Goal: Task Accomplishment & Management: Manage account settings

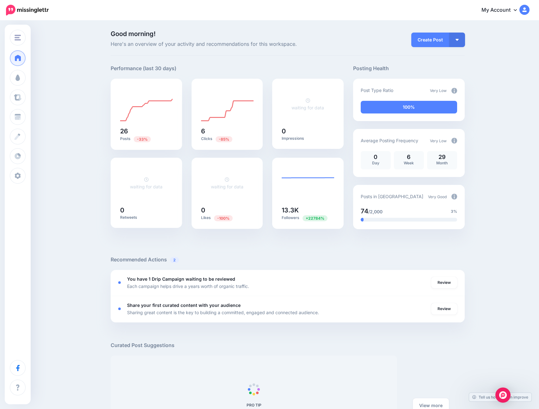
click at [62, 78] on div "Good morning! Here's an overview of your activity and recommendations for this …" at bounding box center [269, 345] width 539 height 649
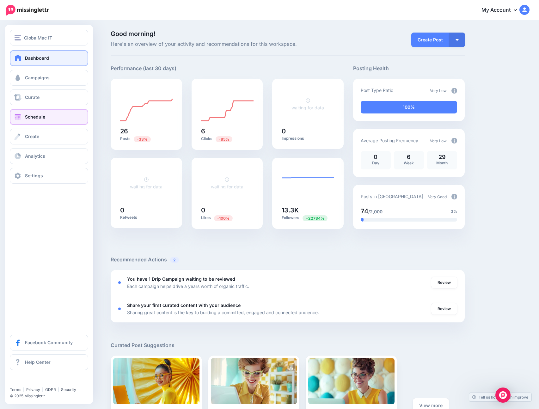
click at [49, 113] on link "Schedule" at bounding box center [49, 117] width 78 height 16
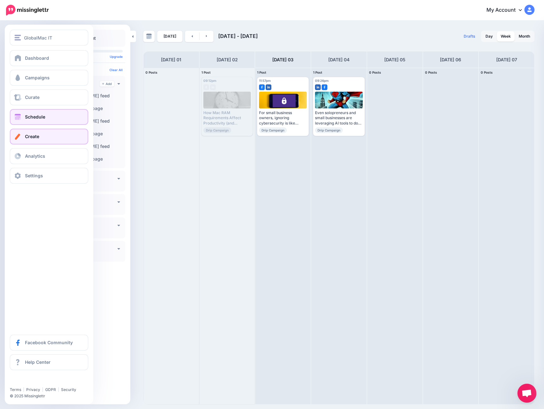
click at [42, 136] on link "Create" at bounding box center [49, 137] width 78 height 16
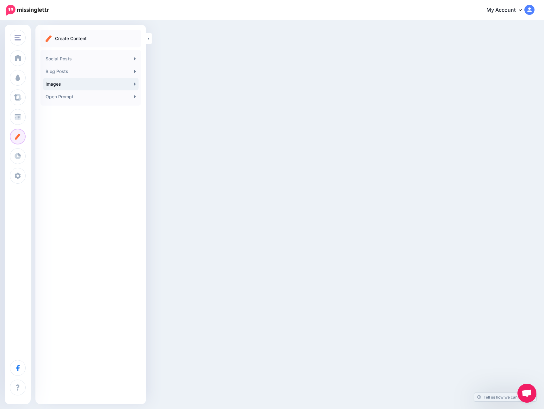
click at [66, 84] on link "Images" at bounding box center [91, 84] width 96 height 13
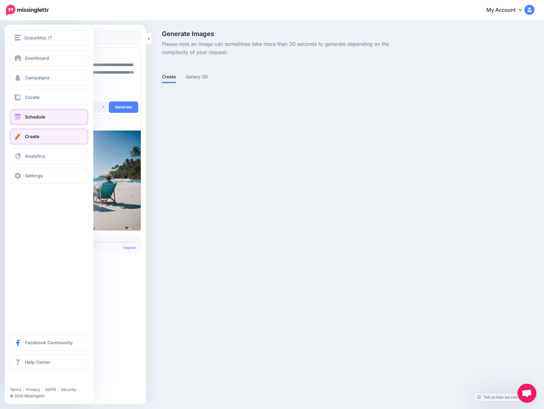
click at [35, 113] on link "Schedule" at bounding box center [49, 117] width 78 height 16
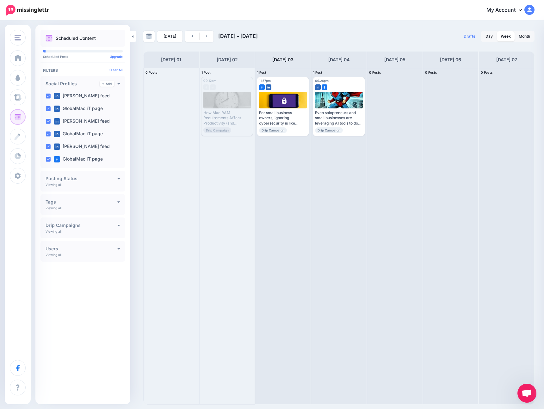
click at [400, 27] on div "Today Sep 01 - Sep 08, 2025 Drafts 0 Day Week Month PRO TIP" at bounding box center [272, 213] width 544 height 384
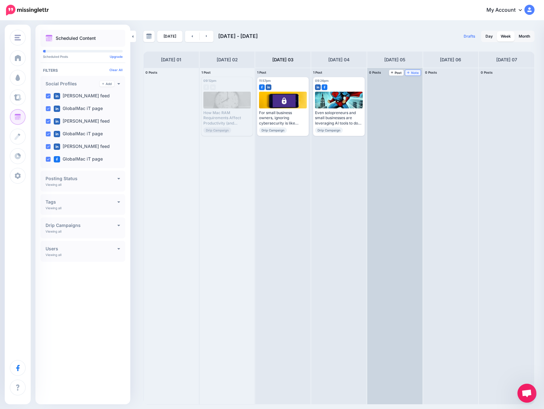
click at [412, 72] on span "Note" at bounding box center [413, 72] width 12 height 3
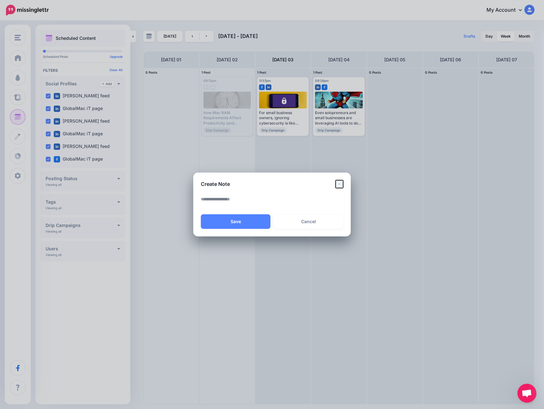
click at [337, 185] on icon "Close" at bounding box center [340, 184] width 8 height 8
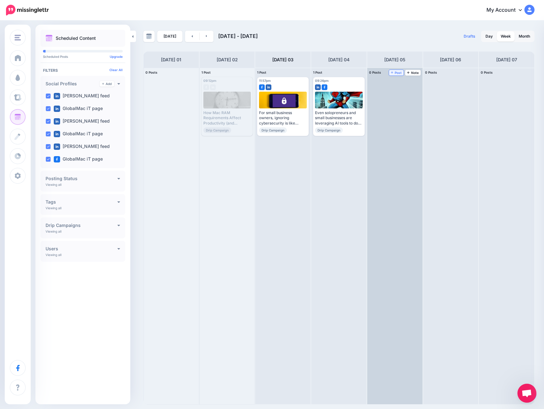
click at [393, 72] on icon at bounding box center [392, 72] width 3 height 3
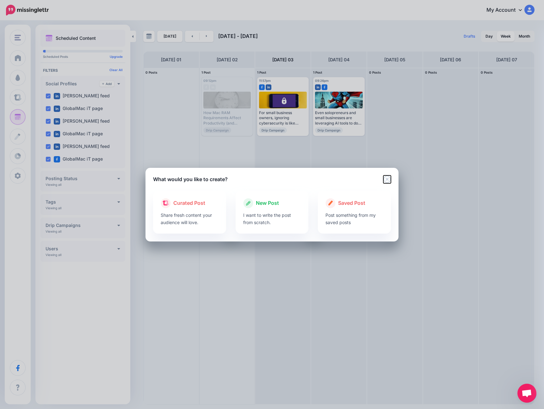
click at [388, 178] on icon "Close" at bounding box center [386, 179] width 7 height 7
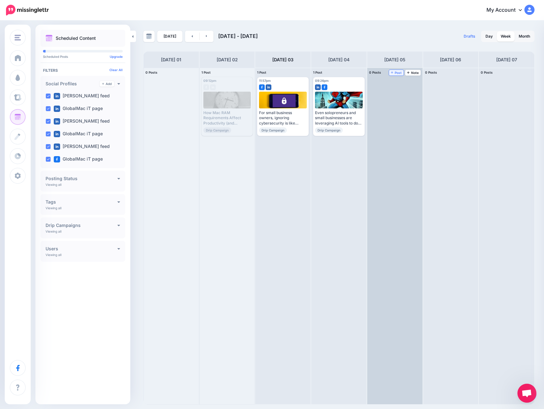
click at [395, 72] on span "Post" at bounding box center [396, 72] width 11 height 3
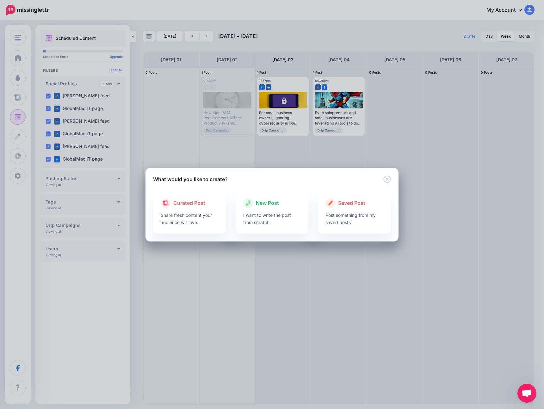
click at [187, 188] on div "Loading Loading Curated Post Share fresh content your audience will love. New P…" at bounding box center [271, 212] width 253 height 59
click at [187, 212] on p "Share fresh content your audience will love." at bounding box center [190, 219] width 58 height 15
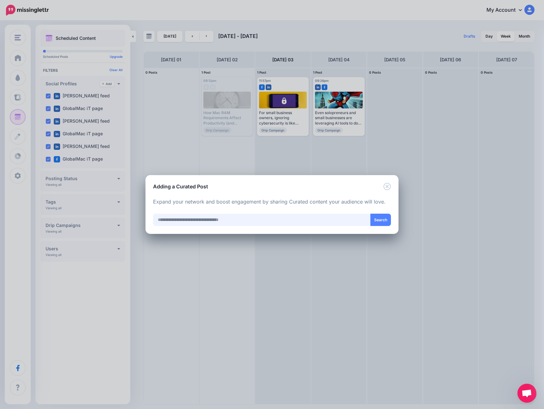
click at [227, 223] on input "text" at bounding box center [262, 220] width 218 height 12
paste input "**********"
click at [387, 215] on button "Search" at bounding box center [380, 220] width 21 height 12
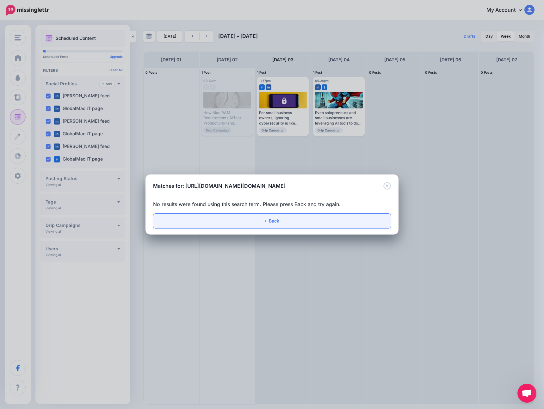
click at [265, 222] on link "Back" at bounding box center [272, 221] width 238 height 15
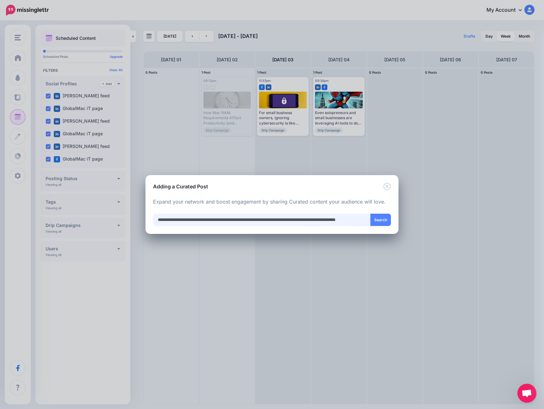
click at [253, 223] on input "**********" at bounding box center [262, 220] width 218 height 12
type input "**********"
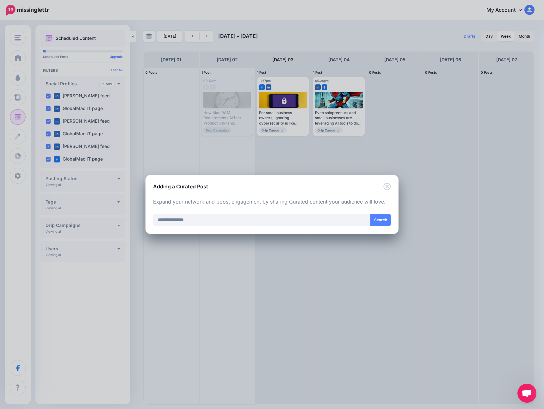
click at [391, 219] on div "Loading Loading Curated Post Share fresh content your audience will love. New P…" at bounding box center [271, 212] width 253 height 44
click at [390, 221] on button "Search" at bounding box center [380, 220] width 21 height 12
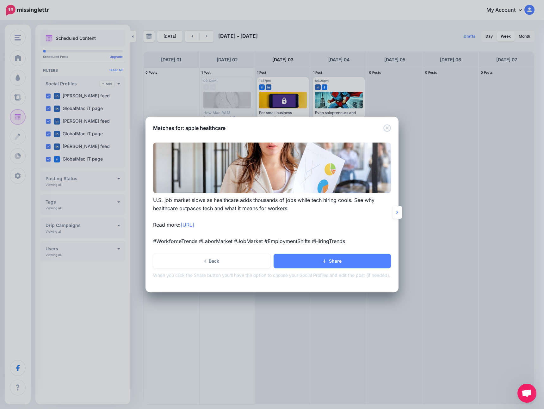
click at [398, 214] on icon at bounding box center [397, 212] width 2 height 5
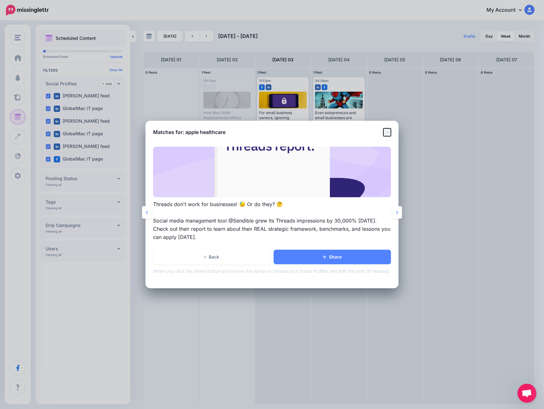
click at [390, 131] on icon "Close" at bounding box center [386, 132] width 7 height 7
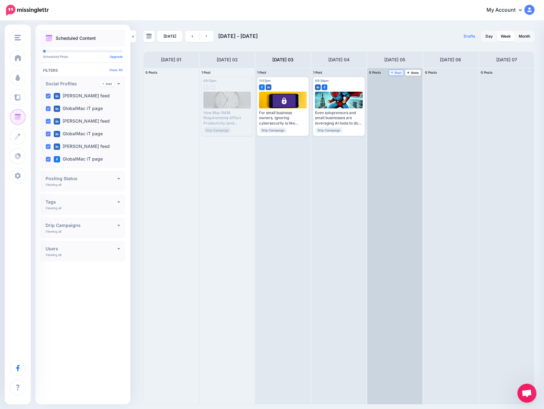
click at [391, 72] on link "Post" at bounding box center [396, 73] width 15 height 6
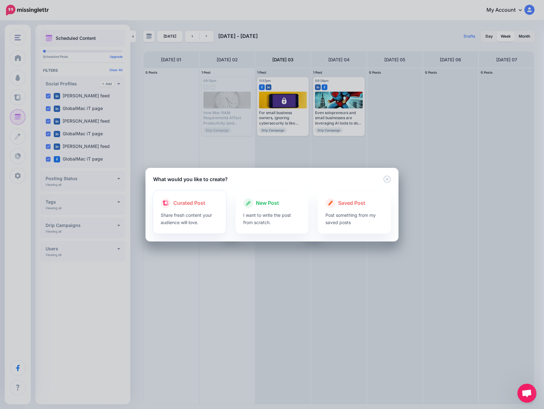
click at [206, 216] on p "Share fresh content your audience will love." at bounding box center [190, 219] width 58 height 15
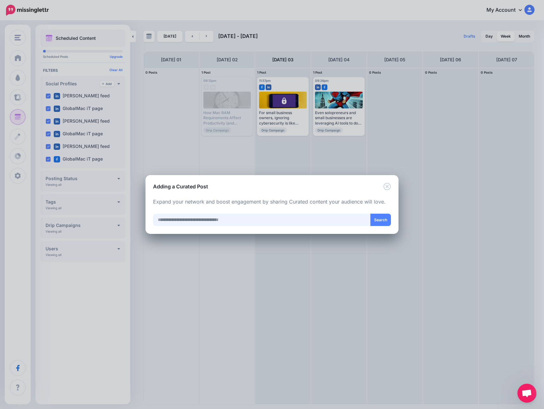
click at [251, 217] on input "text" at bounding box center [262, 220] width 218 height 12
type input "**********"
click at [376, 223] on button "Search" at bounding box center [380, 220] width 21 height 12
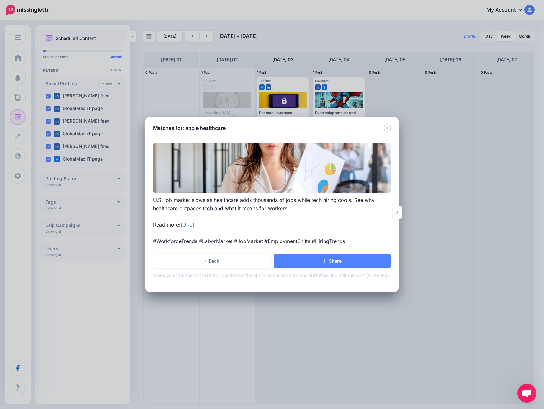
click at [237, 205] on p "U.S. job market slows as healthcare adds thousands of jobs while tech hiring co…" at bounding box center [272, 220] width 238 height 49
click at [300, 207] on p "U.S. job market slows as healthcare adds thousands of jobs while tech hiring co…" at bounding box center [272, 220] width 238 height 49
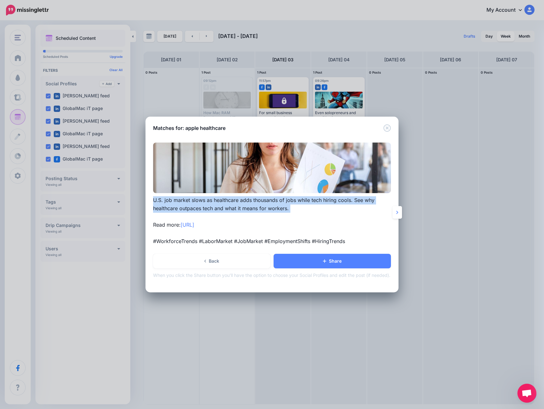
click at [300, 207] on p "U.S. job market slows as healthcare adds thousands of jobs while tech hiring co…" at bounding box center [272, 220] width 238 height 49
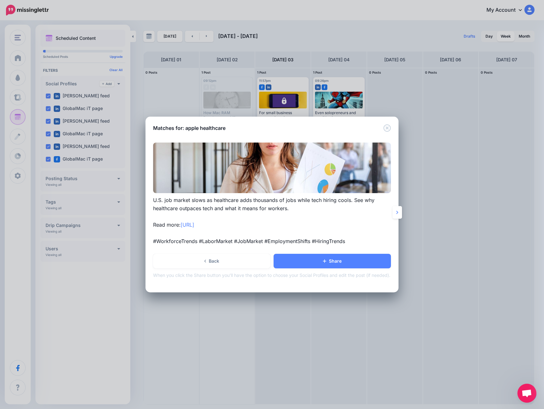
click at [284, 210] on p "U.S. job market slows as healthcare adds thousands of jobs while tech hiring co…" at bounding box center [272, 220] width 238 height 49
click at [256, 207] on p "U.S. job market slows as healthcare adds thousands of jobs while tech hiring co…" at bounding box center [272, 220] width 238 height 49
click at [326, 213] on p "U.S. job market slows as healthcare adds thousands of jobs while tech hiring co…" at bounding box center [272, 220] width 238 height 49
drag, startPoint x: 372, startPoint y: 276, endPoint x: 202, endPoint y: 274, distance: 170.2
click at [202, 274] on p "When you click the Share button you'll have the option to choose your Social Pr…" at bounding box center [272, 275] width 238 height 7
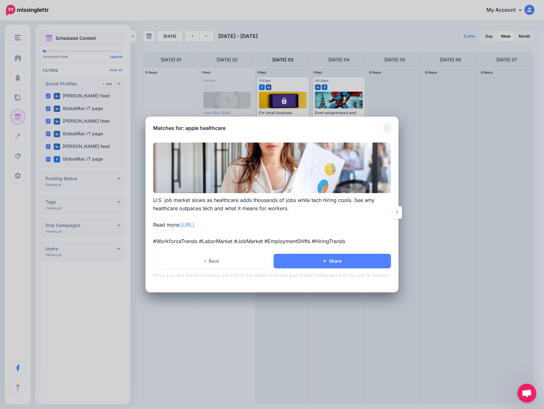
click at [187, 278] on p "When you click the Share button you'll have the option to choose your Social Pr…" at bounding box center [272, 275] width 238 height 7
click at [186, 279] on p "When you click the Share button you'll have the option to choose your Social Pr…" at bounding box center [272, 275] width 238 height 7
click at [395, 215] on link at bounding box center [396, 212] width 9 height 13
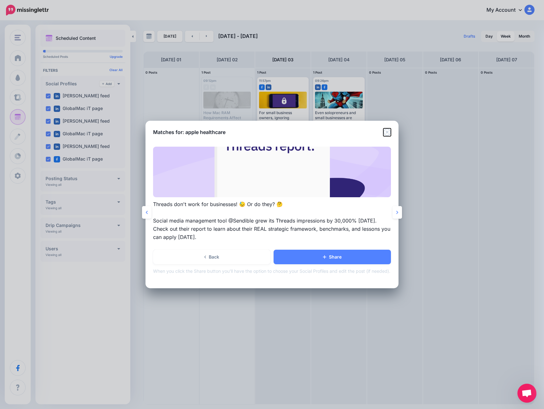
click at [386, 134] on icon "Close" at bounding box center [387, 132] width 8 height 8
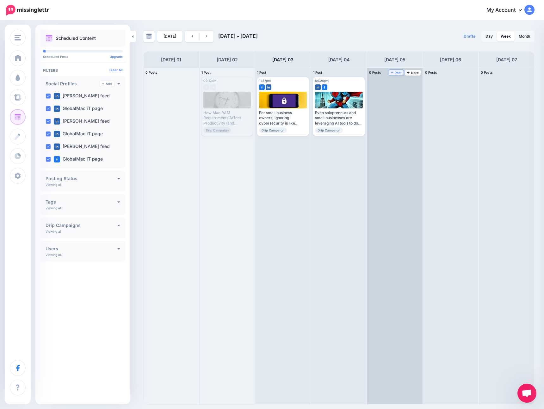
click at [397, 71] on span "Post" at bounding box center [396, 72] width 11 height 3
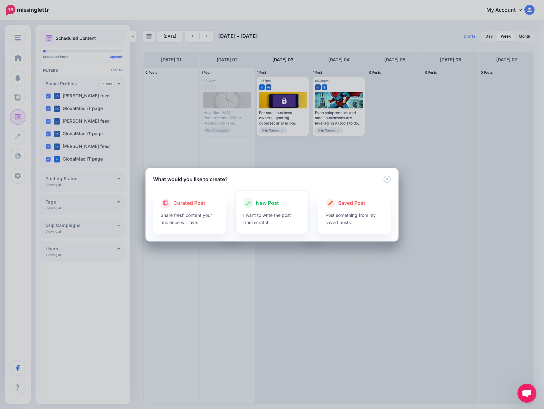
click at [279, 209] on div at bounding box center [272, 209] width 58 height 3
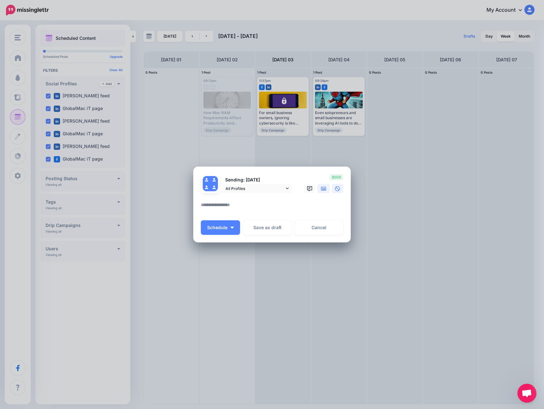
click at [321, 189] on icon at bounding box center [323, 188] width 5 height 5
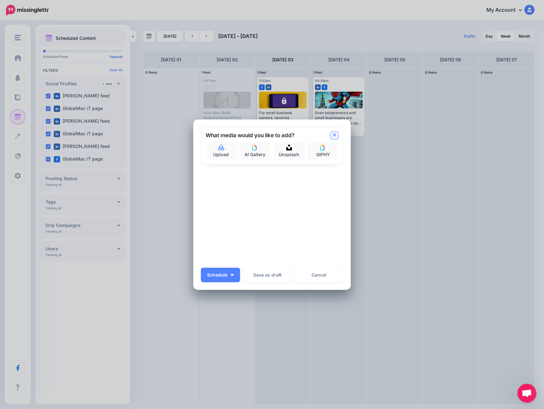
click at [334, 135] on icon at bounding box center [334, 135] width 3 height 3
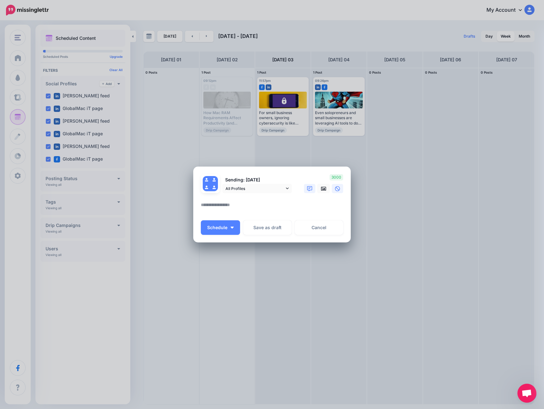
click at [312, 187] on link at bounding box center [309, 188] width 11 height 9
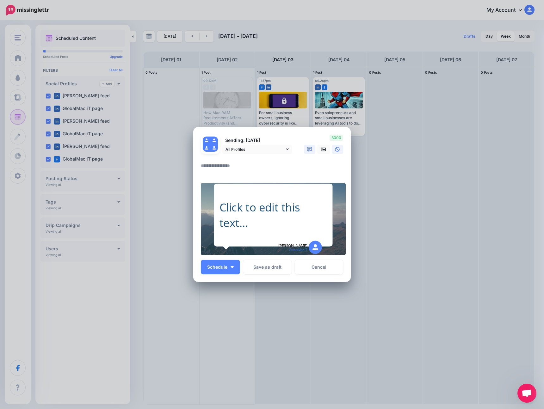
click at [336, 151] on icon at bounding box center [337, 149] width 5 height 5
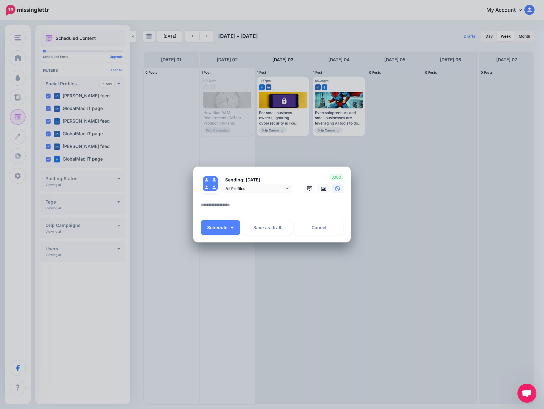
click at [270, 209] on textarea at bounding box center [273, 207] width 145 height 12
click at [244, 202] on textarea at bounding box center [273, 207] width 145 height 12
paste textarea "**********"
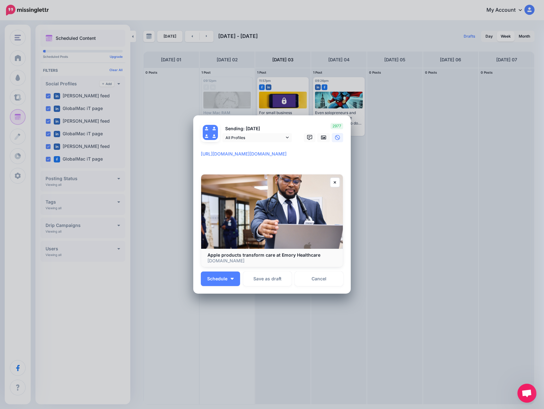
paste textarea "**********"
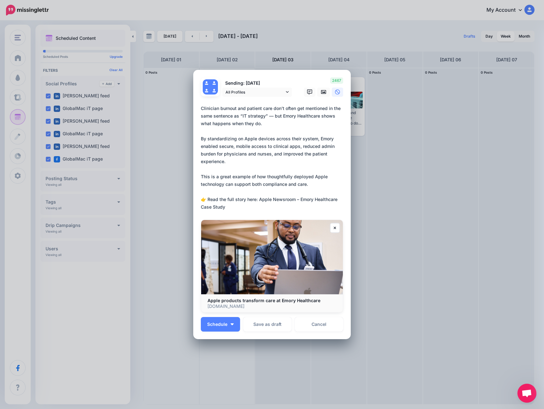
click at [275, 198] on textarea "**********" at bounding box center [273, 158] width 145 height 106
drag, startPoint x: 260, startPoint y: 198, endPoint x: 277, endPoint y: 205, distance: 19.0
click at [277, 205] on textarea "**********" at bounding box center [273, 158] width 145 height 106
click at [239, 208] on textarea "**********" at bounding box center [273, 158] width 145 height 106
drag, startPoint x: 237, startPoint y: 209, endPoint x: 260, endPoint y: 199, distance: 25.0
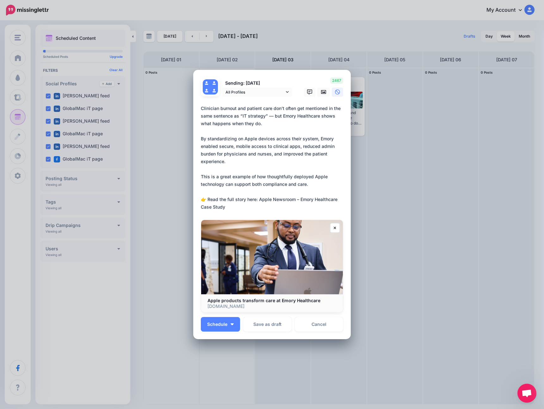
click at [260, 199] on textarea "**********" at bounding box center [273, 158] width 145 height 106
type textarea "**********"
click at [290, 92] on link "All Profiles" at bounding box center [257, 92] width 70 height 9
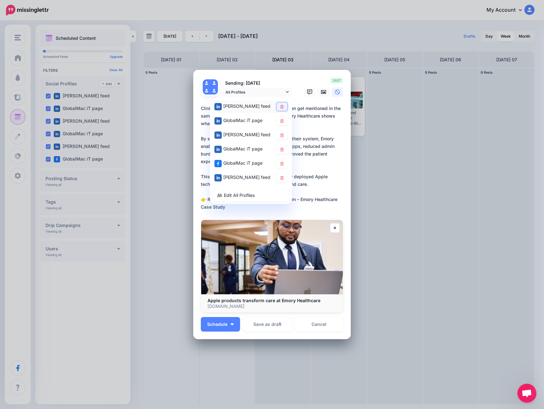
click at [281, 108] on icon at bounding box center [282, 107] width 5 height 4
click at [281, 136] on icon at bounding box center [282, 135] width 5 height 4
click at [275, 76] on div "Loading Sending: 5th Sep All Profiles" at bounding box center [271, 204] width 157 height 269
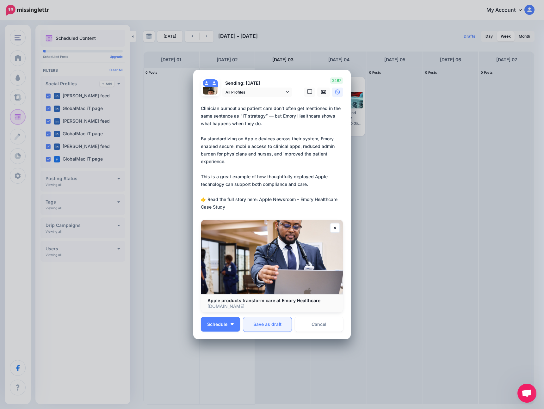
click at [264, 323] on button "Save as draft" at bounding box center [267, 324] width 48 height 15
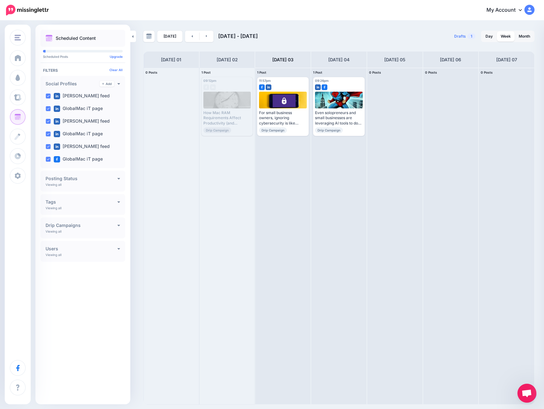
click at [515, 12] on link "My Account" at bounding box center [507, 10] width 54 height 15
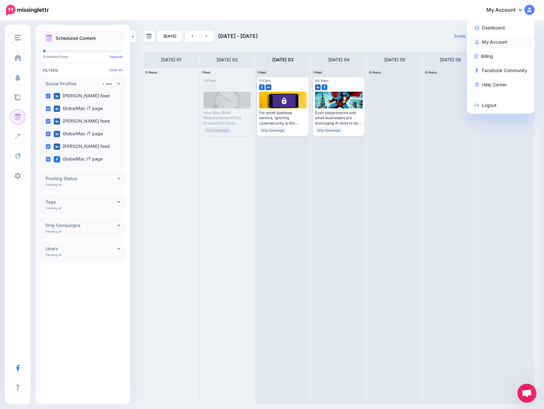
click at [497, 42] on link "My Account" at bounding box center [500, 42] width 63 height 12
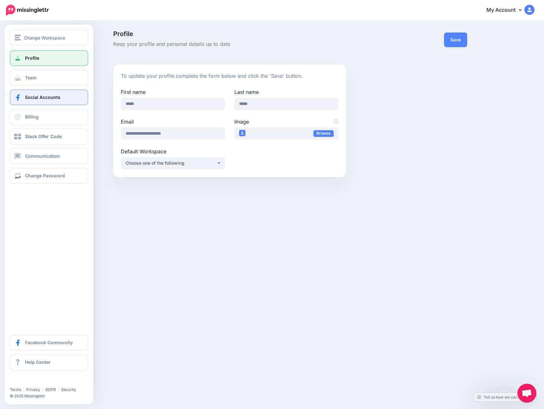
click at [52, 96] on span "Social Accounts" at bounding box center [42, 97] width 35 height 5
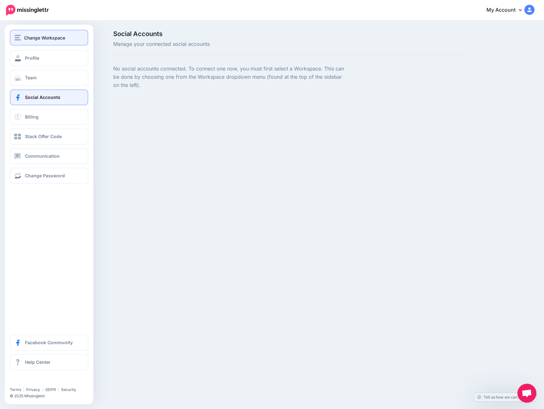
click at [17, 35] on img "button" at bounding box center [18, 38] width 6 height 6
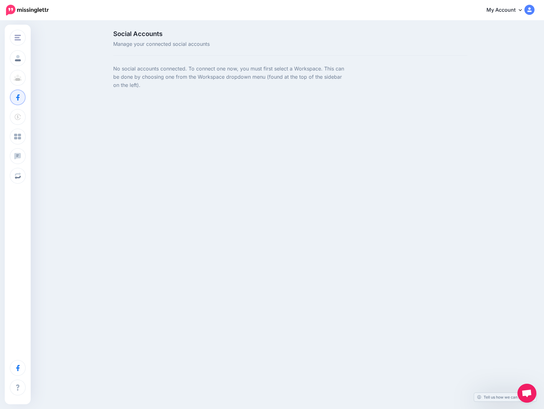
click at [153, 46] on span "Manage your connected social accounts" at bounding box center [229, 44] width 233 height 8
click at [30, 12] on img at bounding box center [27, 10] width 43 height 11
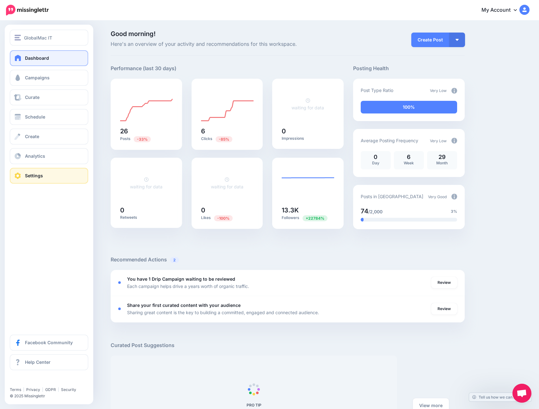
click at [39, 173] on span "Settings" at bounding box center [34, 175] width 18 height 5
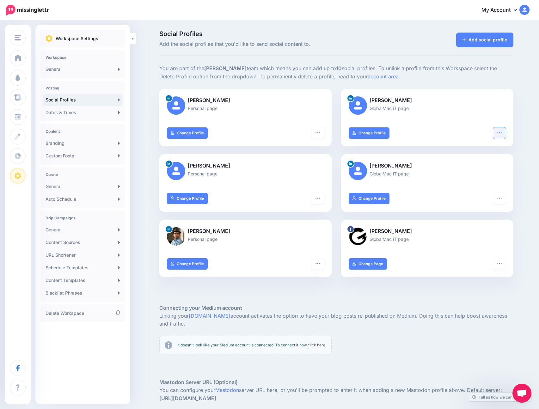
click at [501, 132] on icon "button" at bounding box center [499, 132] width 5 height 5
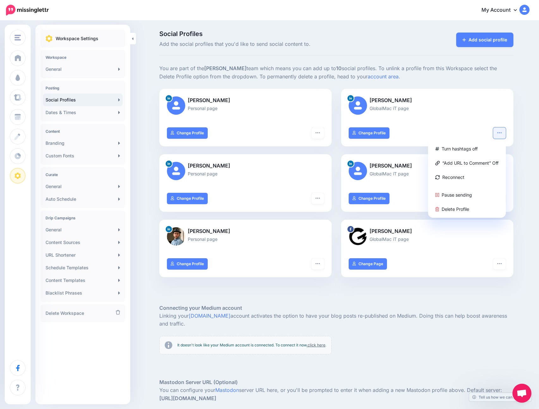
click at [518, 111] on div "Tom Lambotte GlobalMac iT page Turn hashtags off “Add URL to Comment” Off Recon…" at bounding box center [427, 121] width 182 height 65
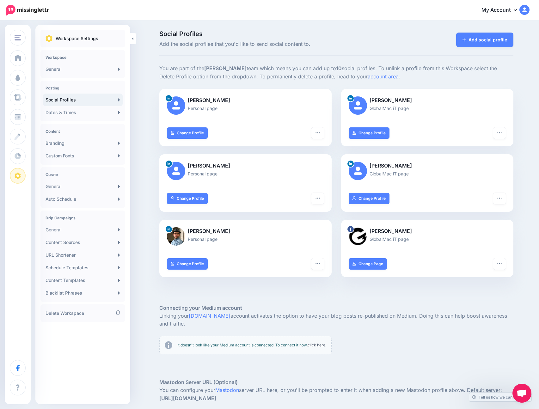
click at [521, 112] on div "Social Profiles Add the social profiles that you'd like to send social content …" at bounding box center [269, 250] width 539 height 459
drag, startPoint x: 374, startPoint y: 107, endPoint x: 417, endPoint y: 109, distance: 43.7
click at [417, 109] on p "GlobalMac iT page" at bounding box center [427, 108] width 157 height 7
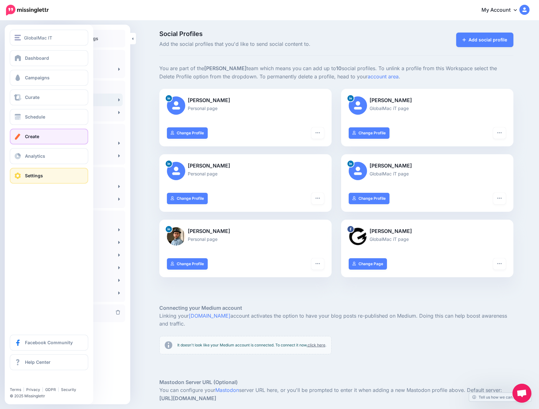
click at [36, 136] on span "Create" at bounding box center [32, 136] width 14 height 5
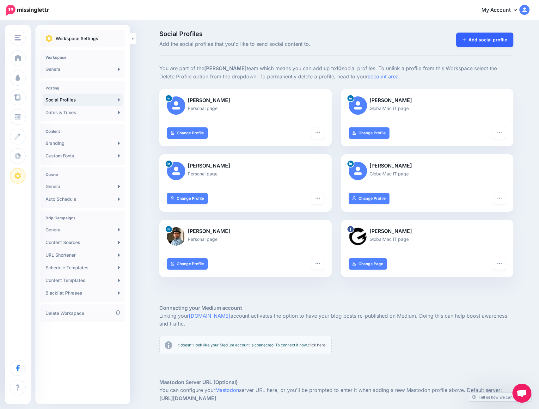
click at [492, 36] on link "Add social profile" at bounding box center [484, 40] width 57 height 15
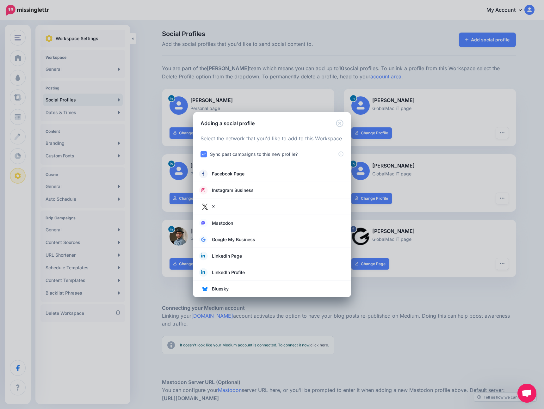
click at [220, 155] on label "Sync past campaigns to this new profile?" at bounding box center [254, 154] width 88 height 7
click at [205, 155] on ins at bounding box center [204, 154] width 6 height 6
click at [197, 151] on div "Loading Select the network that you'd like to add to this Workspace. Sync past …" at bounding box center [272, 212] width 158 height 170
click at [203, 155] on ins at bounding box center [204, 154] width 6 height 6
click at [201, 156] on ins at bounding box center [204, 154] width 6 height 6
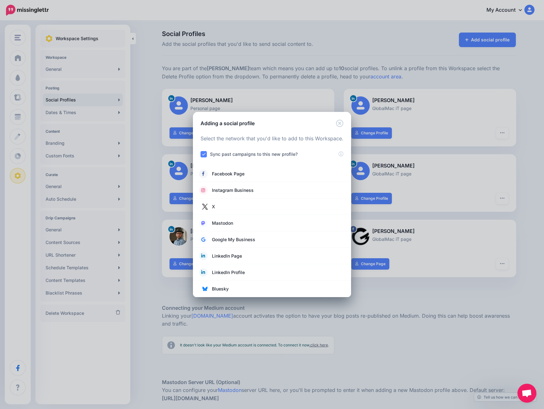
click at [201, 156] on ins at bounding box center [204, 154] width 6 height 6
click at [202, 156] on ins at bounding box center [204, 154] width 6 height 6
click at [204, 156] on ins at bounding box center [204, 154] width 6 height 6
click at [206, 156] on ins at bounding box center [204, 154] width 6 height 6
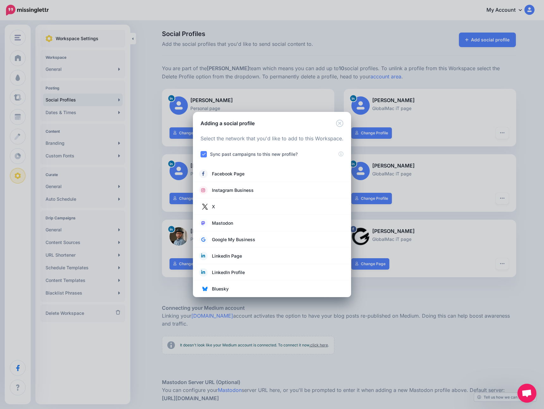
click at [206, 156] on ins at bounding box center [204, 154] width 6 height 6
click at [207, 155] on div "Sync past campaigns to this new profile?" at bounding box center [270, 154] width 138 height 7
click at [212, 154] on label "Sync past campaigns to this new profile?" at bounding box center [254, 154] width 88 height 7
click at [237, 256] on span "LinkedIn Page" at bounding box center [227, 256] width 30 height 8
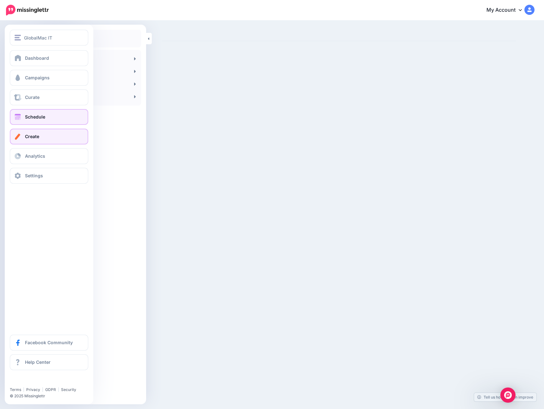
click at [27, 115] on span "Schedule" at bounding box center [35, 116] width 20 height 5
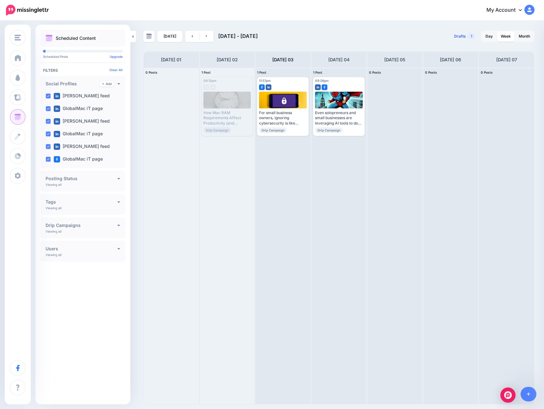
click at [462, 33] on link "Drafts 1" at bounding box center [464, 36] width 29 height 11
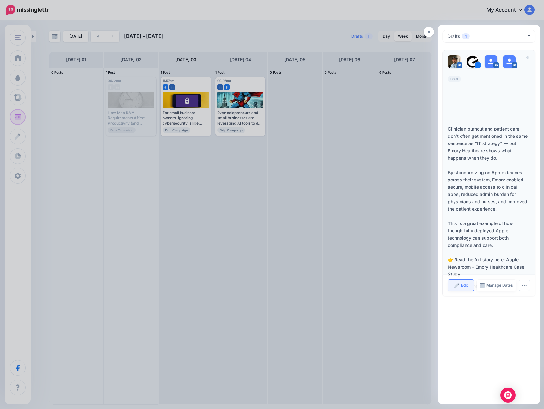
click at [464, 285] on span "Edit" at bounding box center [464, 286] width 7 height 4
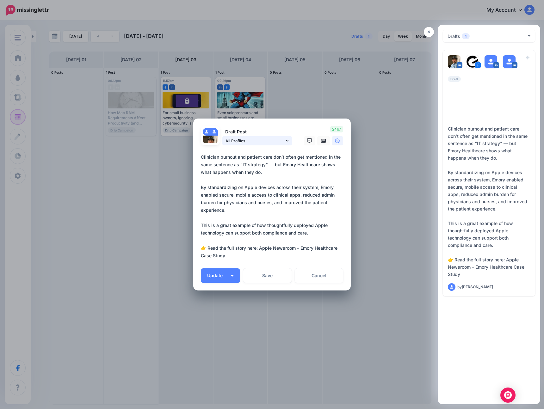
click at [287, 142] on icon at bounding box center [287, 141] width 3 height 4
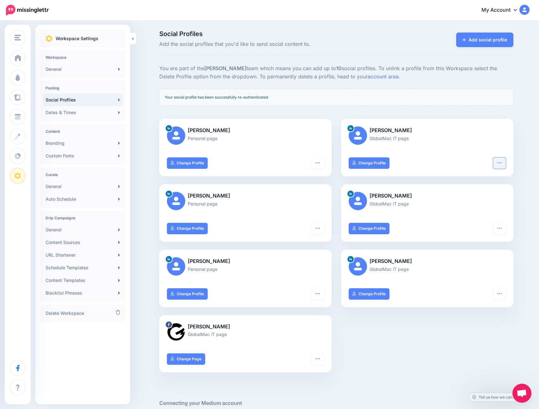
click at [502, 164] on icon "button" at bounding box center [499, 162] width 5 height 5
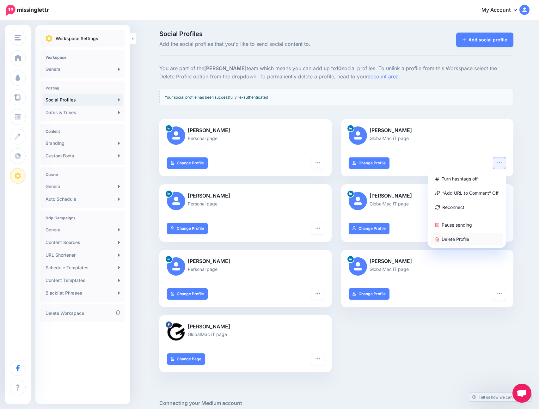
click at [465, 239] on link "Delete Profile" at bounding box center [467, 239] width 73 height 12
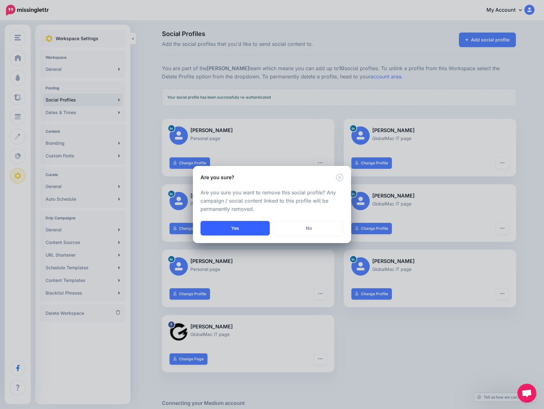
click at [246, 227] on button "Yes" at bounding box center [235, 228] width 69 height 15
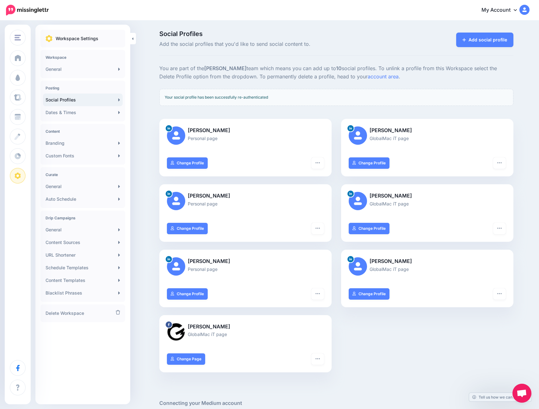
click at [423, 328] on div "Tom Lambotte Personal page Turn hashtags off “Add URL to Comment” Off Reconnect…" at bounding box center [337, 250] width 364 height 262
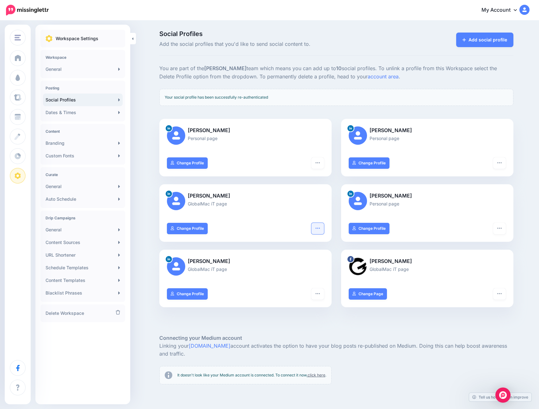
click at [322, 234] on button "button" at bounding box center [318, 228] width 13 height 11
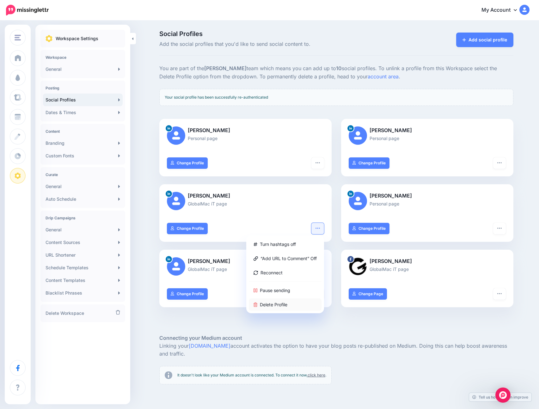
click at [286, 304] on link "Delete Profile" at bounding box center [285, 305] width 73 height 12
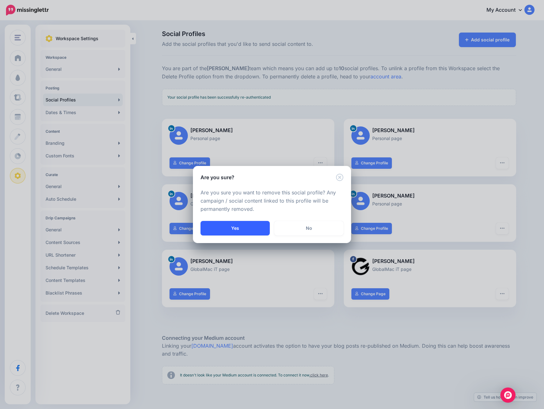
click at [258, 228] on button "Yes" at bounding box center [235, 228] width 69 height 15
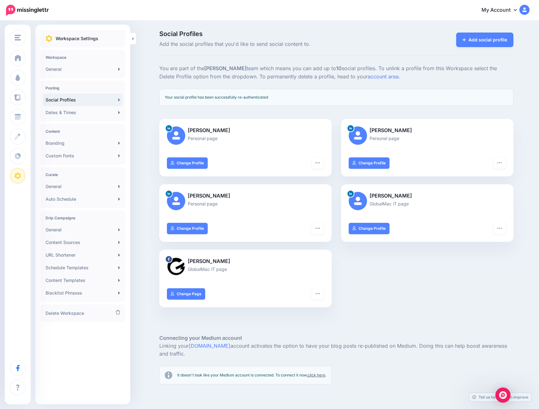
click at [531, 196] on div "Social Profiles Add the social profiles that you'd like to send social content …" at bounding box center [269, 265] width 539 height 489
click at [525, 125] on div "Social Profiles Add the social profiles that you'd like to send social content …" at bounding box center [269, 265] width 539 height 489
click at [496, 43] on link "Add social profile" at bounding box center [484, 40] width 57 height 15
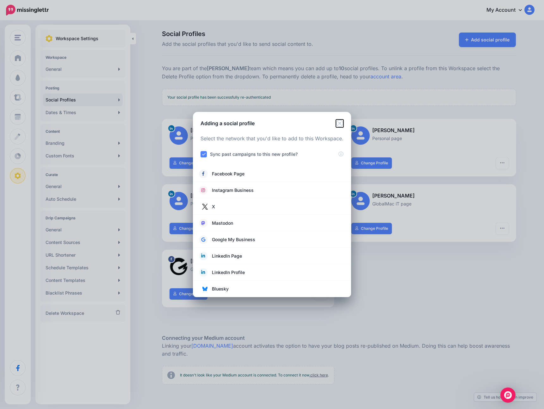
click at [340, 122] on icon "Close" at bounding box center [339, 123] width 7 height 7
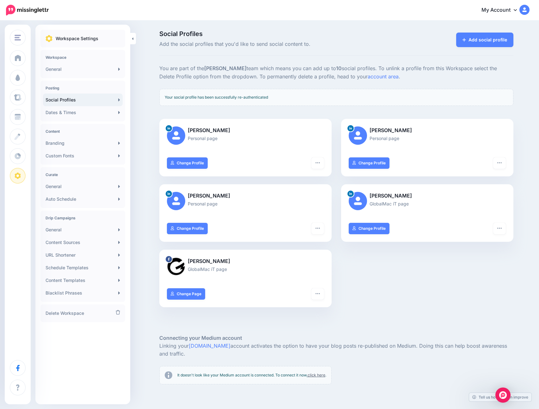
click at [482, 267] on div "Tom Lambotte Personal page Turn hashtags off “Add URL to Comment” Off Reconnect…" at bounding box center [337, 217] width 364 height 196
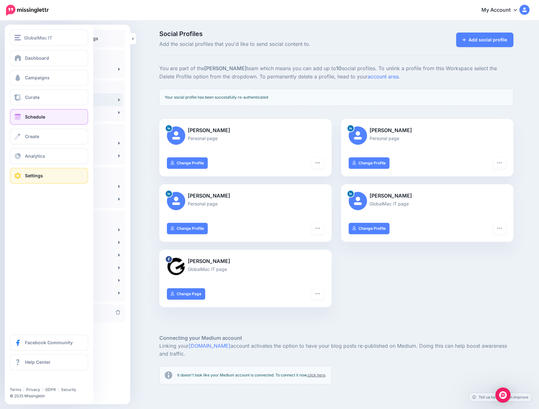
click at [33, 117] on span "Schedule" at bounding box center [35, 116] width 20 height 5
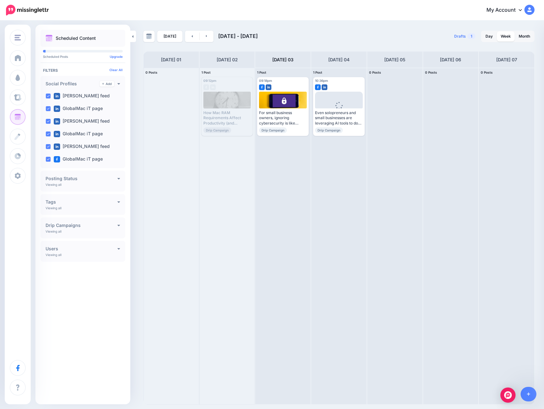
click at [399, 15] on div "My Account Dashboard My Account Billing Facebook Community Help Center Logout" at bounding box center [296, 10] width 478 height 15
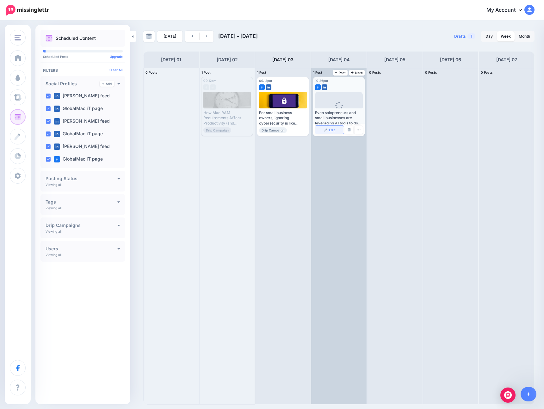
click at [330, 131] on span "Edit" at bounding box center [332, 129] width 6 height 3
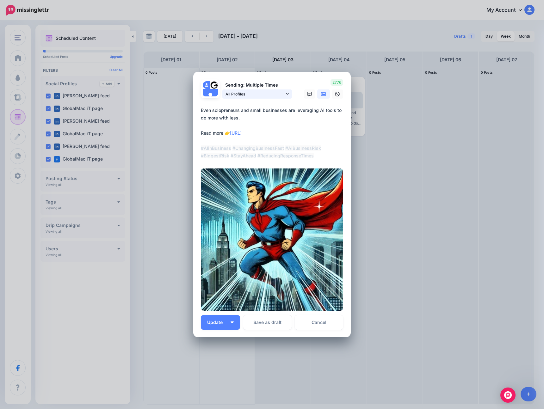
click at [284, 95] on link "All Profiles" at bounding box center [257, 94] width 70 height 9
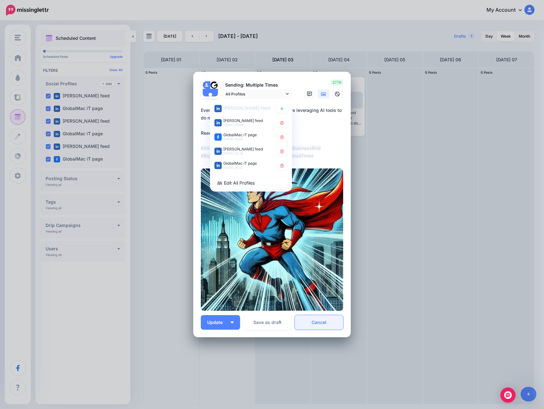
click at [316, 326] on link "Cancel" at bounding box center [319, 322] width 48 height 15
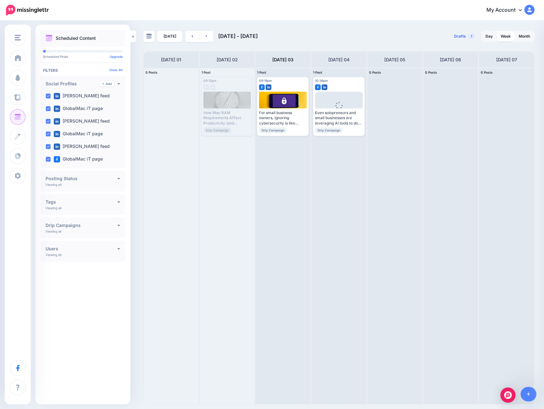
click at [458, 34] on span "Drafts" at bounding box center [460, 36] width 12 height 4
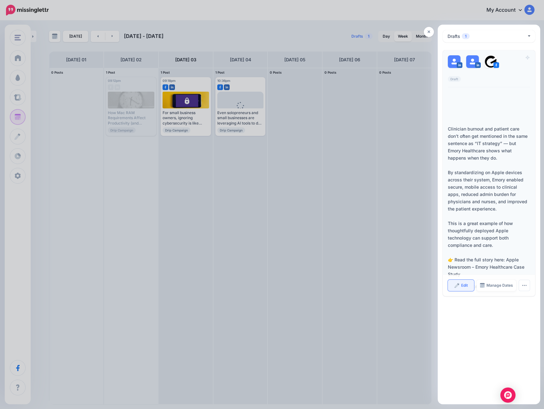
click at [463, 288] on link "Edit" at bounding box center [461, 285] width 26 height 11
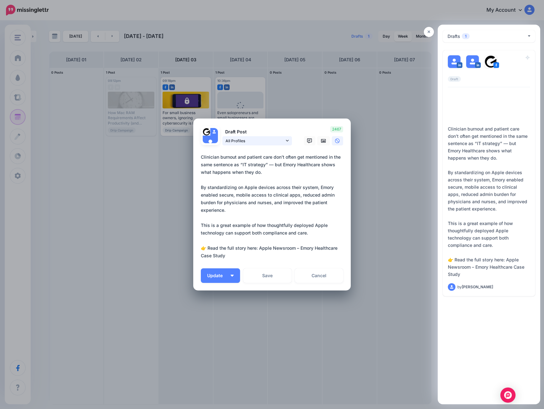
click at [275, 143] on span "All Profiles" at bounding box center [254, 141] width 59 height 7
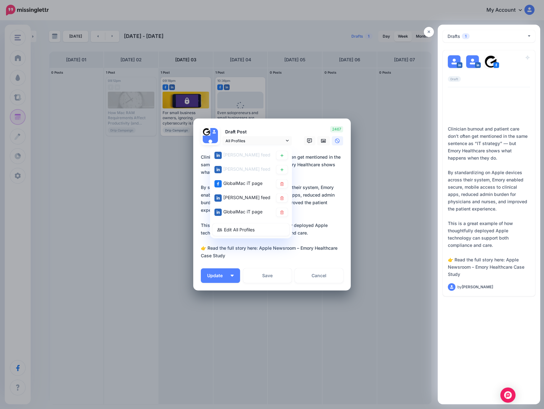
click at [325, 194] on textarea "**********" at bounding box center [273, 206] width 145 height 106
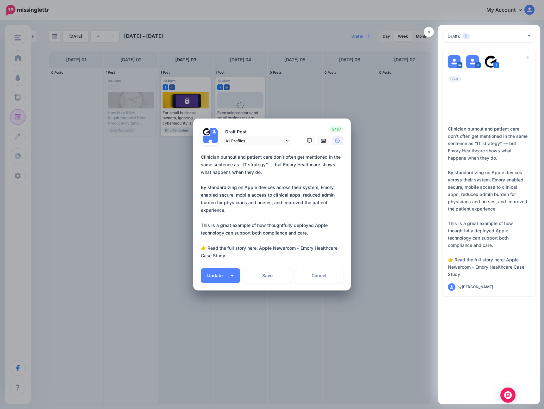
click at [233, 257] on textarea "**********" at bounding box center [273, 206] width 145 height 106
click at [304, 246] on textarea "**********" at bounding box center [273, 206] width 145 height 106
click at [264, 256] on textarea "**********" at bounding box center [273, 206] width 145 height 106
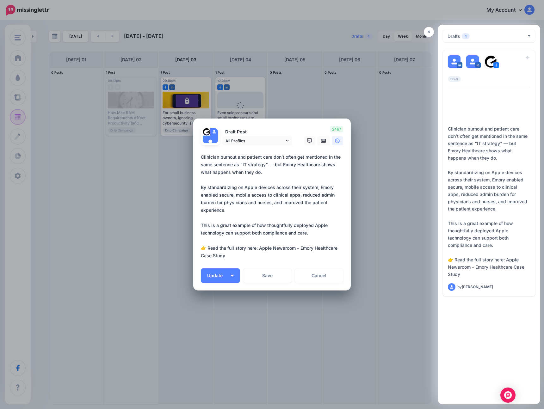
click at [264, 256] on textarea "**********" at bounding box center [273, 206] width 145 height 106
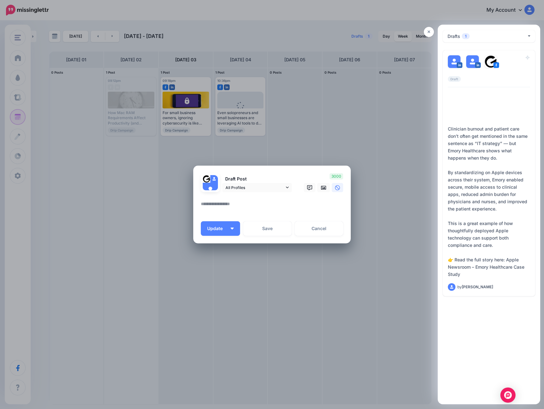
click at [257, 206] on textarea at bounding box center [273, 206] width 145 height 12
paste textarea "**********"
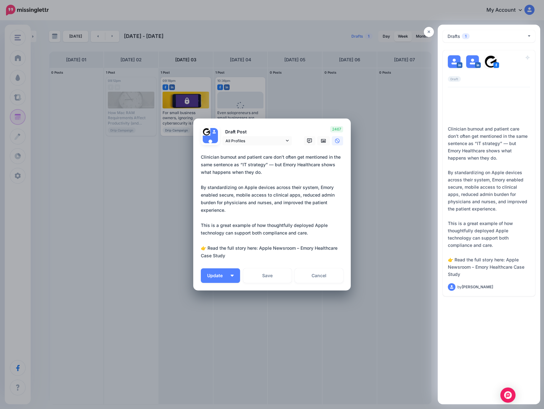
click at [299, 253] on textarea "**********" at bounding box center [273, 206] width 145 height 106
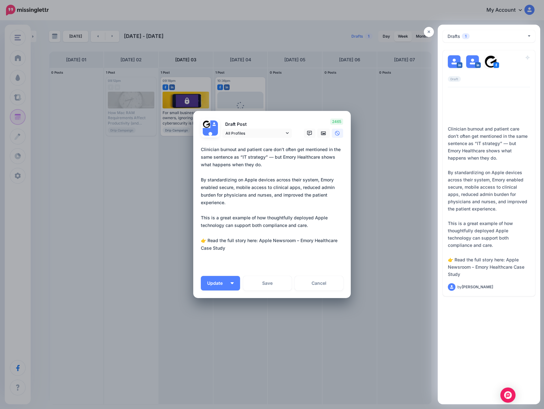
paste textarea "**********"
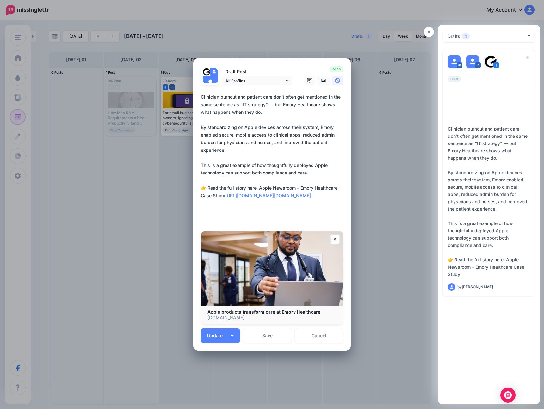
drag, startPoint x: 337, startPoint y: 219, endPoint x: 196, endPoint y: 211, distance: 141.0
click at [196, 211] on div "Loading Draft Post All Profiles" at bounding box center [271, 205] width 157 height 292
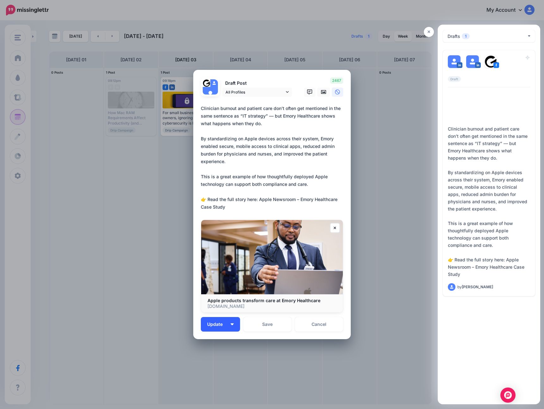
type textarea "**********"
click at [229, 329] on button "Update" at bounding box center [220, 324] width 39 height 15
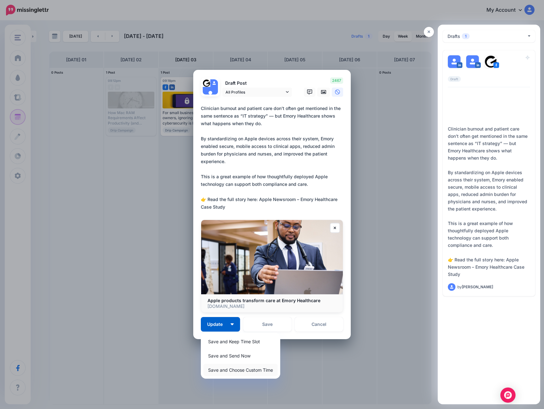
click at [224, 371] on link "Save and Choose Custom Time" at bounding box center [240, 370] width 74 height 12
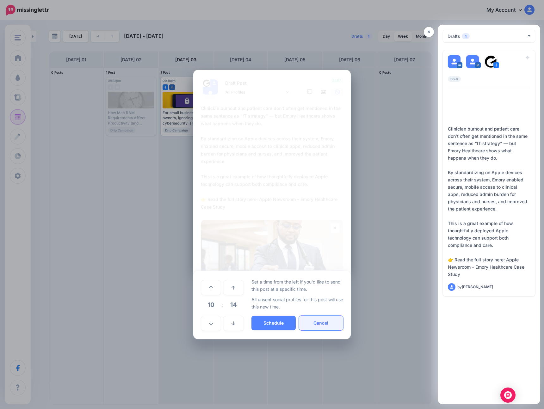
click at [314, 323] on button "Cancel" at bounding box center [321, 323] width 44 height 15
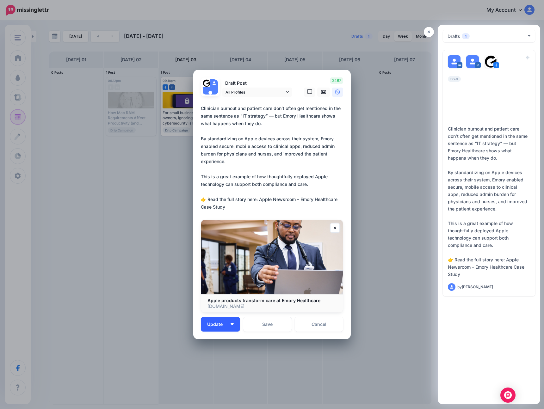
click at [236, 325] on button "Update" at bounding box center [220, 324] width 39 height 15
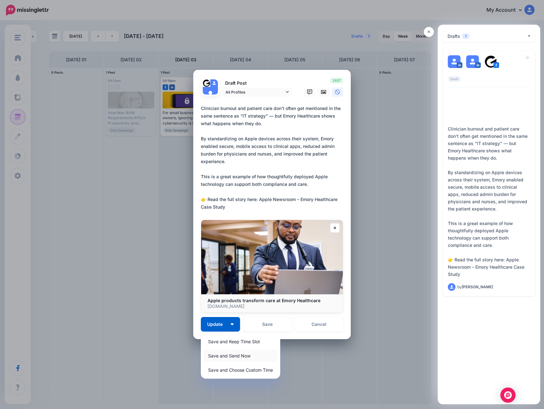
click at [232, 356] on link "Save and Send Now" at bounding box center [240, 356] width 74 height 12
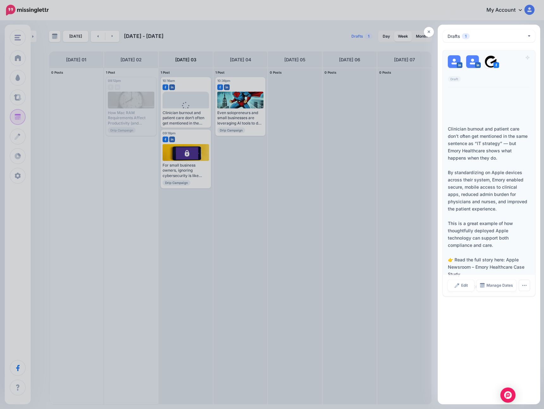
click at [508, 263] on div "Clinician burnout and patient care don’t often get mentioned in the same senten…" at bounding box center [489, 201] width 82 height 153
click at [512, 259] on div "Clinician burnout and patient care don’t often get mentioned in the same senten…" at bounding box center [489, 201] width 82 height 153
click at [463, 286] on span "Edit" at bounding box center [464, 286] width 7 height 4
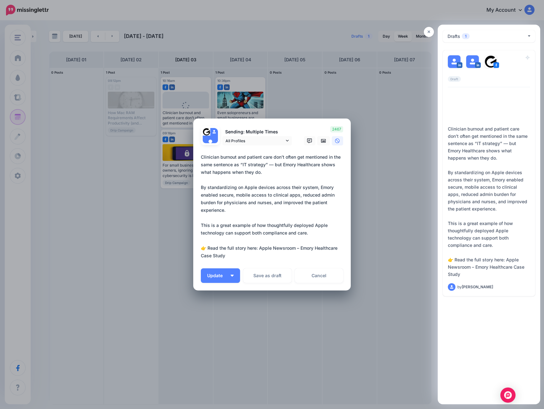
click at [251, 232] on textarea "**********" at bounding box center [273, 206] width 145 height 106
click at [239, 261] on div "Clinician burnout and patient care don’t often get mentioned in the same senten…" at bounding box center [272, 207] width 142 height 109
click at [319, 275] on link "Cancel" at bounding box center [319, 276] width 48 height 15
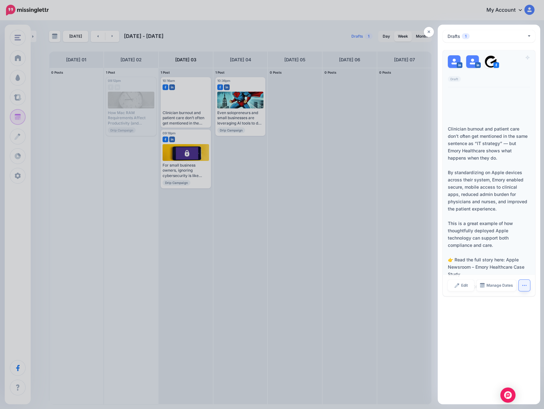
click at [526, 287] on icon "button" at bounding box center [524, 285] width 5 height 5
click at [471, 15] on div at bounding box center [272, 204] width 544 height 409
click at [381, 244] on div at bounding box center [272, 204] width 544 height 409
click at [348, 153] on div at bounding box center [272, 204] width 544 height 409
click at [311, 92] on div at bounding box center [272, 204] width 544 height 409
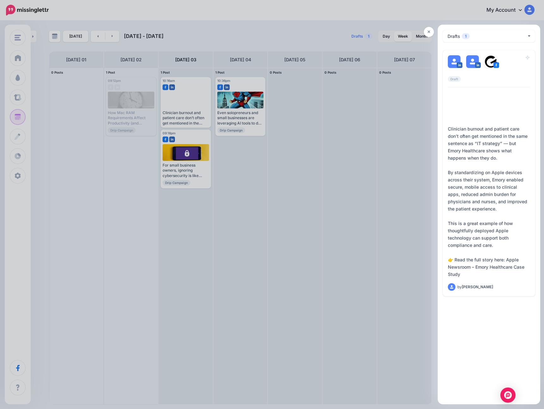
click at [177, 98] on div at bounding box center [272, 204] width 544 height 409
click at [527, 33] on button "Drafts 1" at bounding box center [489, 36] width 92 height 12
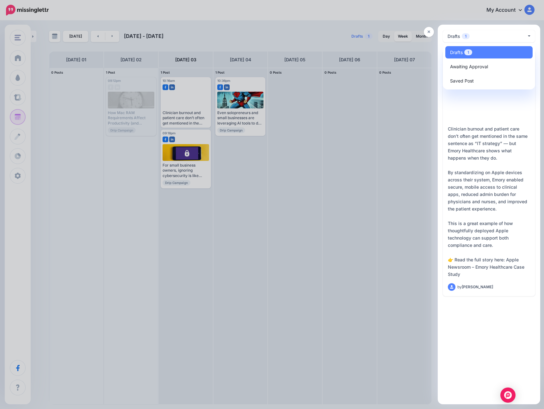
click at [343, 37] on div at bounding box center [272, 204] width 544 height 409
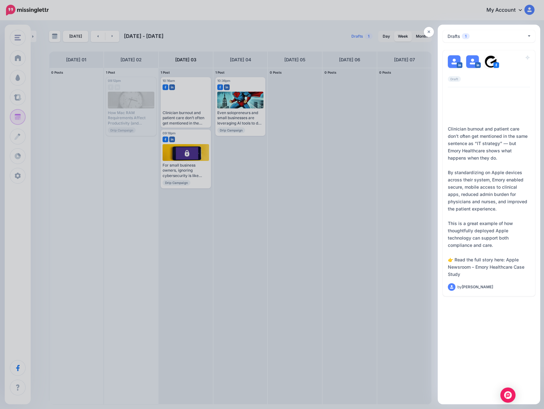
click at [365, 252] on div at bounding box center [272, 204] width 544 height 409
click at [315, 220] on div at bounding box center [272, 204] width 544 height 409
drag, startPoint x: 349, startPoint y: 38, endPoint x: 372, endPoint y: 29, distance: 23.8
click at [349, 37] on div at bounding box center [272, 204] width 544 height 409
click at [433, 31] on link at bounding box center [429, 32] width 10 height 10
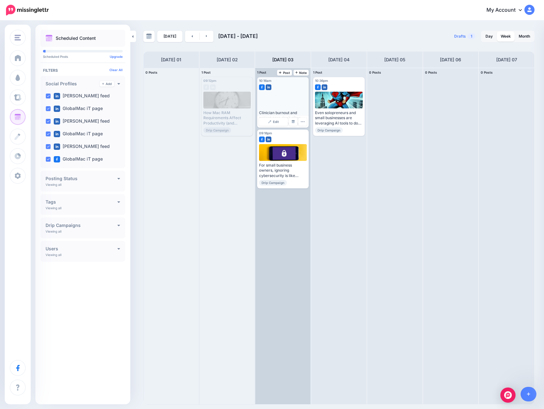
click at [281, 102] on div at bounding box center [283, 100] width 48 height 17
click at [278, 99] on div at bounding box center [283, 100] width 48 height 17
click at [303, 123] on icon "button" at bounding box center [302, 122] width 4 height 4
click at [271, 123] on img at bounding box center [269, 121] width 3 height 3
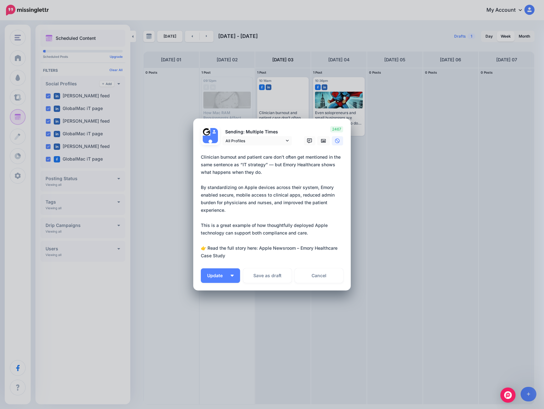
click at [266, 250] on textarea "**********" at bounding box center [273, 206] width 145 height 106
drag, startPoint x: 237, startPoint y: 259, endPoint x: 302, endPoint y: 246, distance: 66.3
click at [302, 246] on textarea "**********" at bounding box center [273, 206] width 145 height 106
click at [234, 278] on button "Update" at bounding box center [220, 276] width 39 height 15
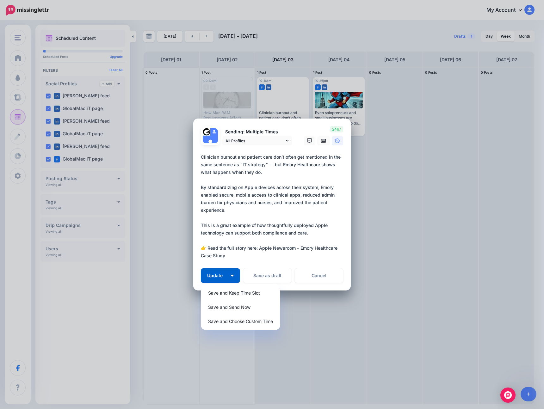
click at [266, 222] on textarea "**********" at bounding box center [273, 206] width 145 height 106
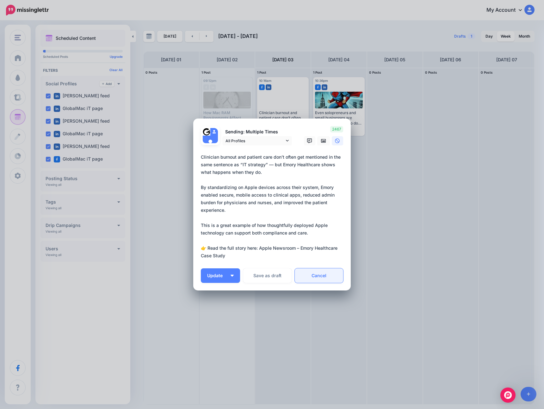
click at [318, 275] on link "Cancel" at bounding box center [319, 276] width 48 height 15
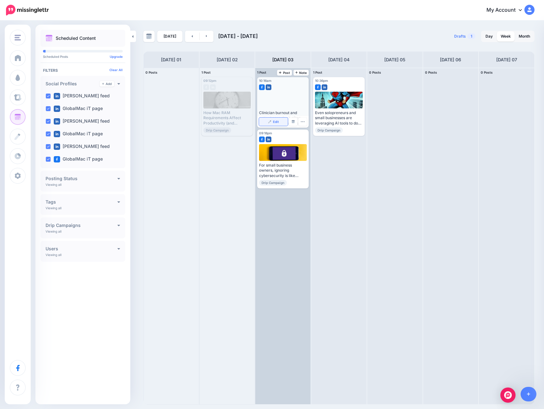
click at [271, 119] on link "Edit" at bounding box center [273, 122] width 29 height 8
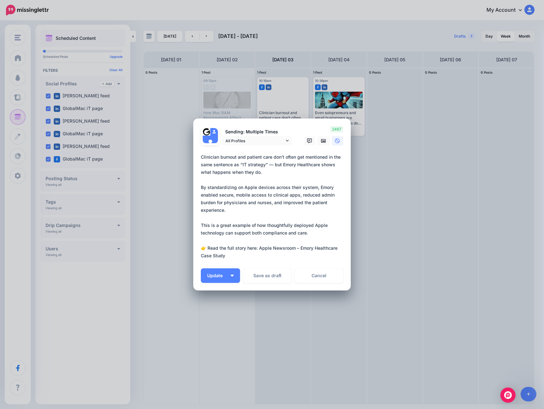
click at [266, 185] on textarea "**********" at bounding box center [273, 206] width 145 height 106
click at [232, 253] on textarea "**********" at bounding box center [273, 206] width 145 height 106
drag, startPoint x: 240, startPoint y: 258, endPoint x: 300, endPoint y: 250, distance: 60.7
click at [300, 250] on textarea "**********" at bounding box center [273, 206] width 145 height 106
click at [322, 277] on link "Cancel" at bounding box center [319, 276] width 48 height 15
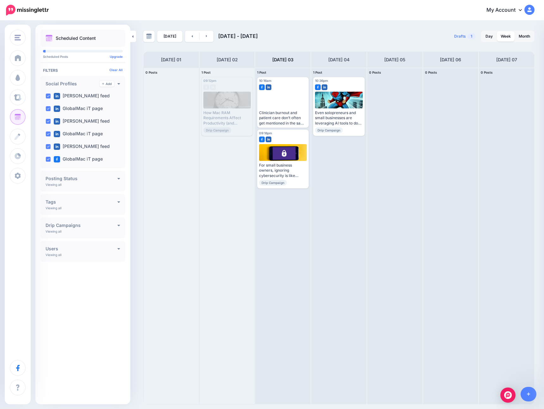
click at [89, 228] on div "Drip Campaigns Create" at bounding box center [83, 226] width 75 height 6
click at [91, 332] on div "Scheduled Content Scheduled Posts Upgrade Clear All" at bounding box center [82, 215] width 95 height 370
